Goal: Find specific page/section: Find specific page/section

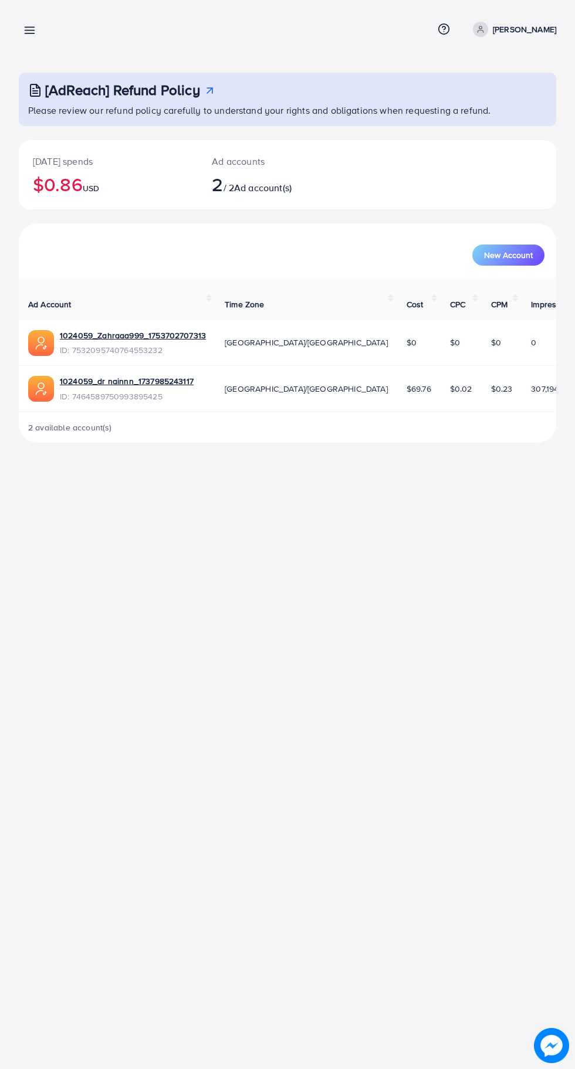
click at [29, 33] on line at bounding box center [29, 33] width 9 height 0
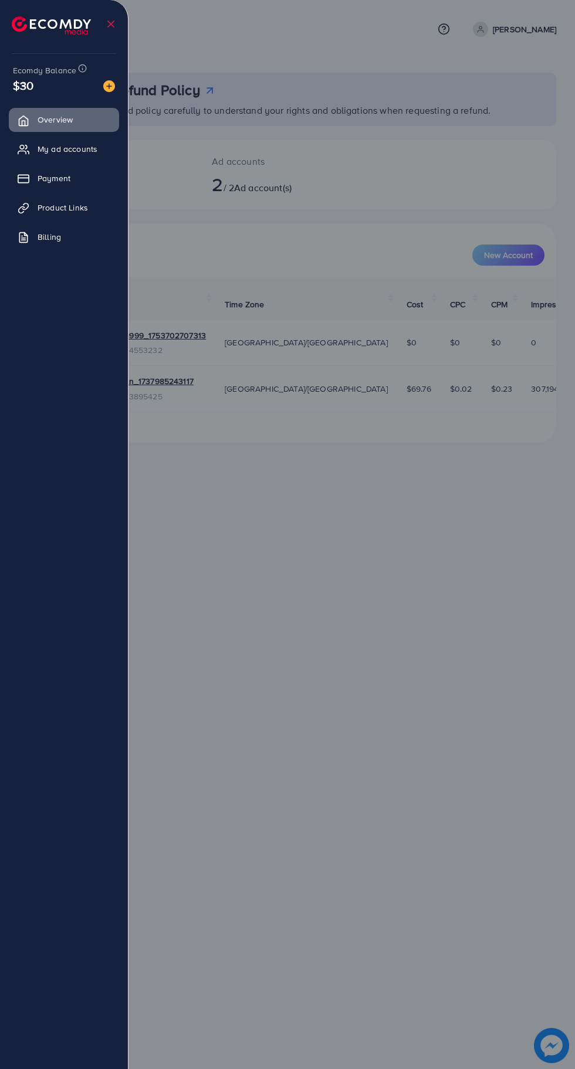
click at [81, 213] on span "Product Links" at bounding box center [63, 208] width 50 height 12
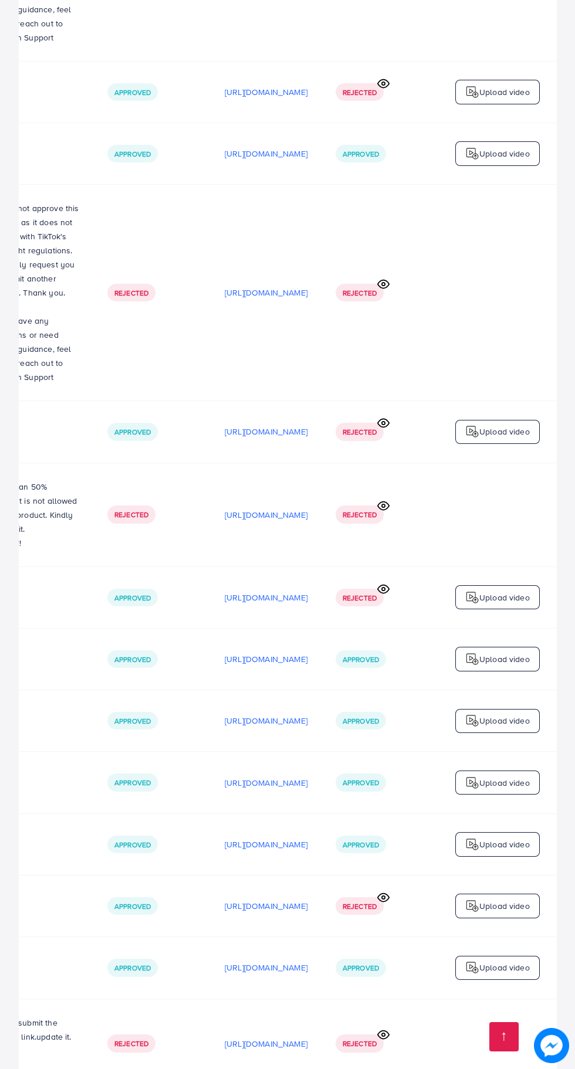
scroll to position [0, 450]
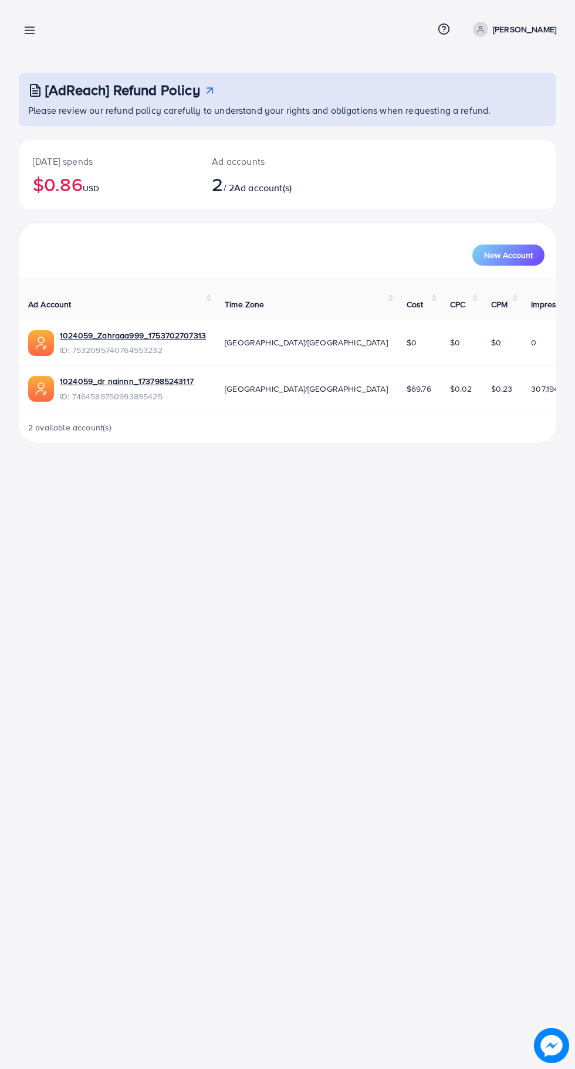
click at [29, 30] on line at bounding box center [29, 30] width 9 height 0
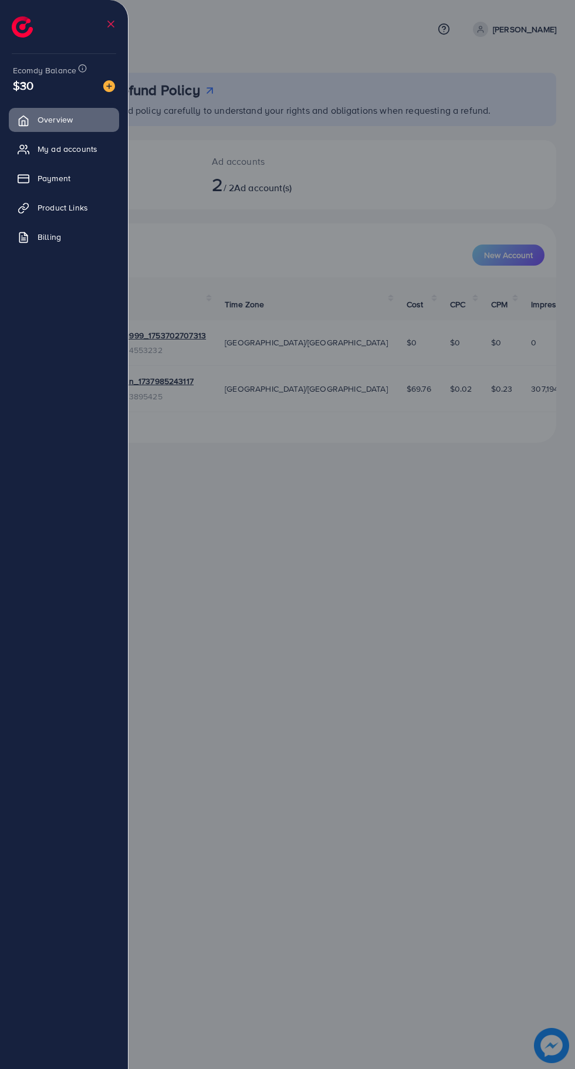
click at [82, 148] on span "My ad accounts" at bounding box center [68, 149] width 60 height 12
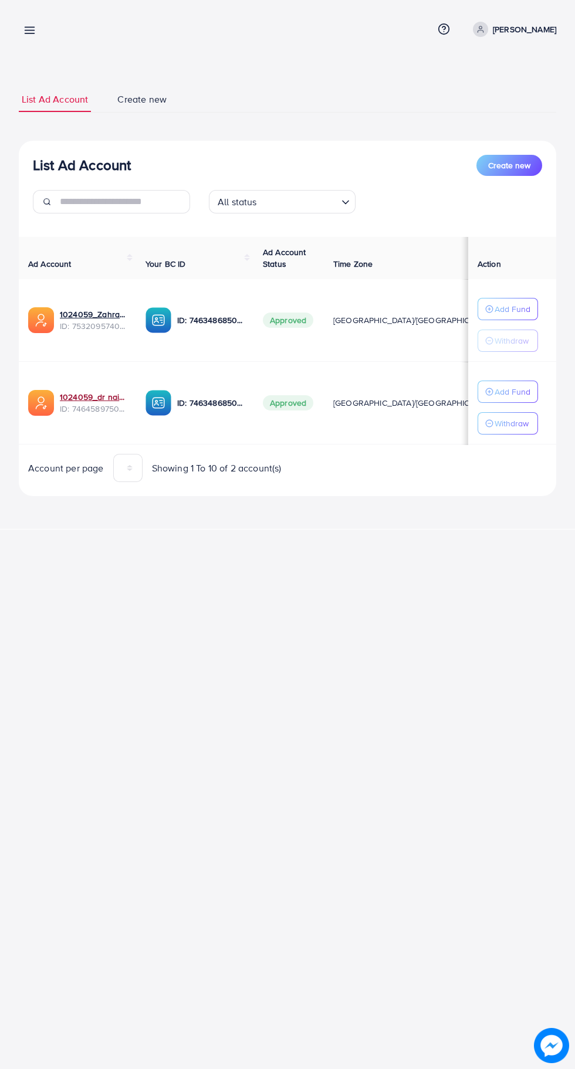
click at [78, 400] on link "1024059_dr nainnn_1737985243117" at bounding box center [93, 397] width 67 height 12
click at [29, 30] on line at bounding box center [29, 30] width 9 height 0
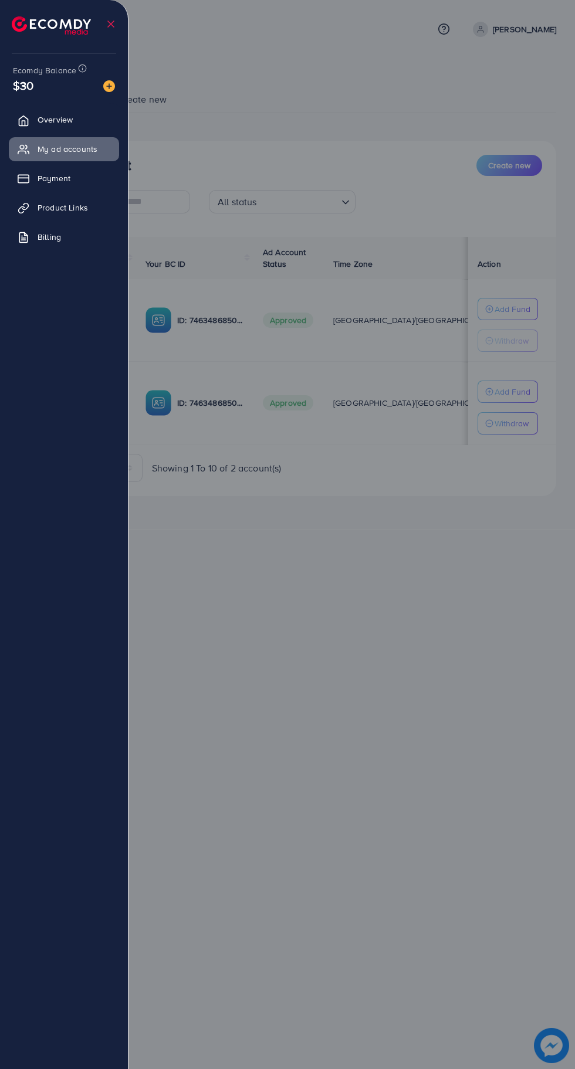
click at [74, 206] on span "Product Links" at bounding box center [63, 208] width 50 height 12
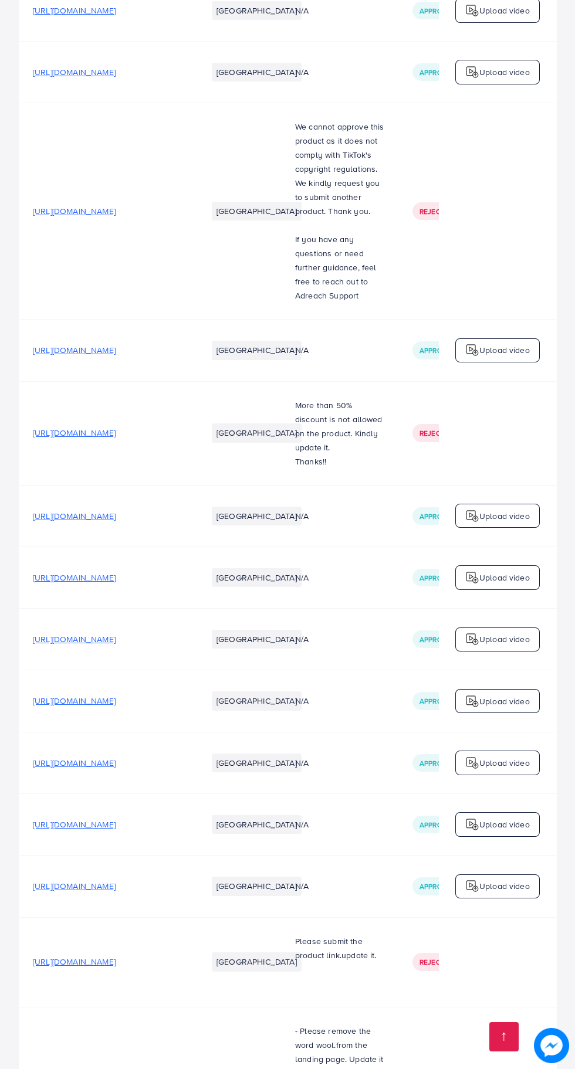
scroll to position [1527, 0]
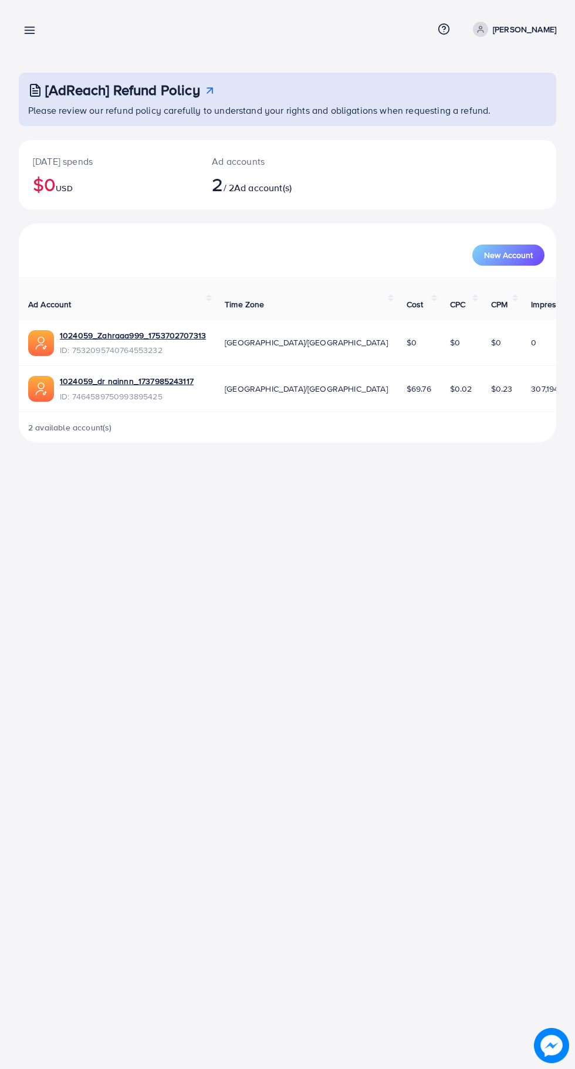
click at [31, 30] on line at bounding box center [29, 30] width 9 height 0
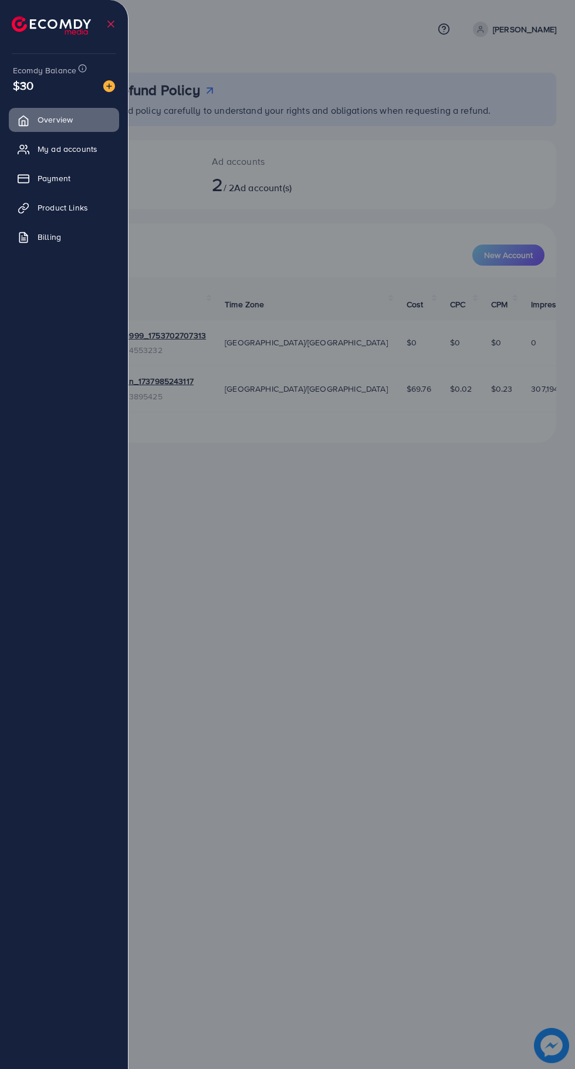
click at [84, 201] on link "Product Links" at bounding box center [64, 207] width 110 height 23
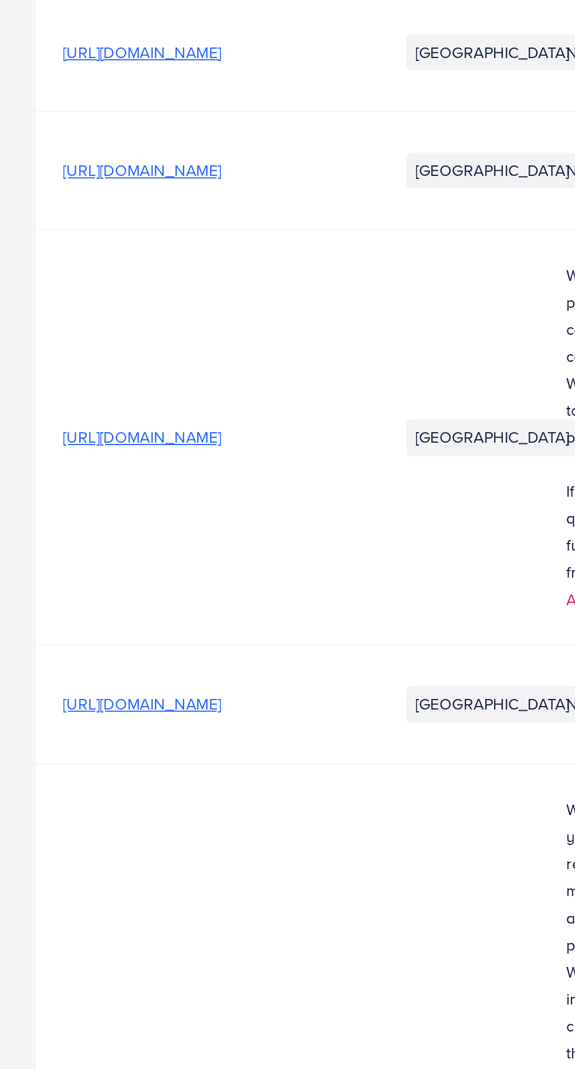
scroll to position [65, 0]
